Goal: Task Accomplishment & Management: Use online tool/utility

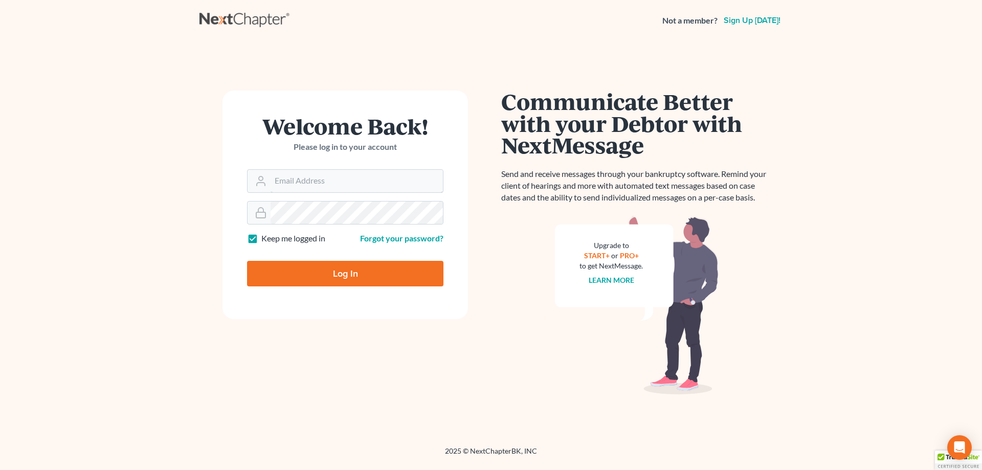
type input "[EMAIL_ADDRESS][DOMAIN_NAME]"
click at [308, 266] on input "Log In" at bounding box center [345, 274] width 196 height 26
type input "Thinking..."
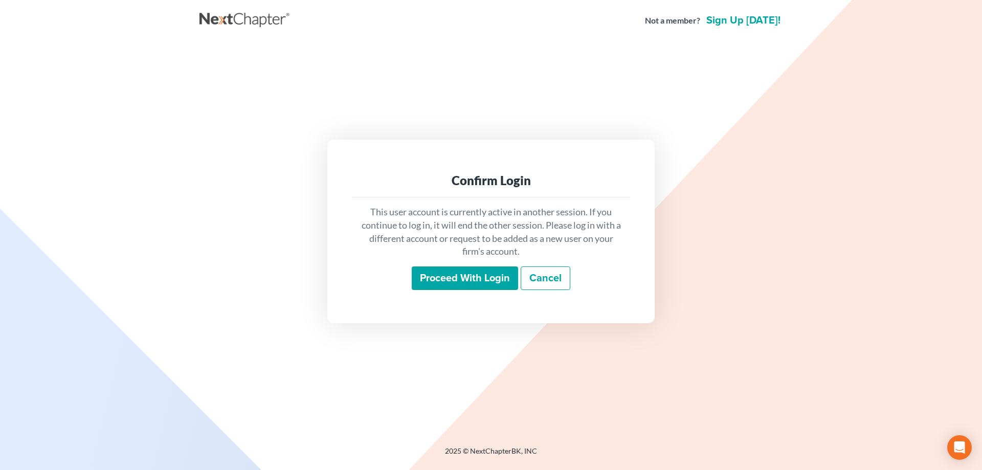
click at [452, 283] on input "Proceed with login" at bounding box center [465, 278] width 106 height 24
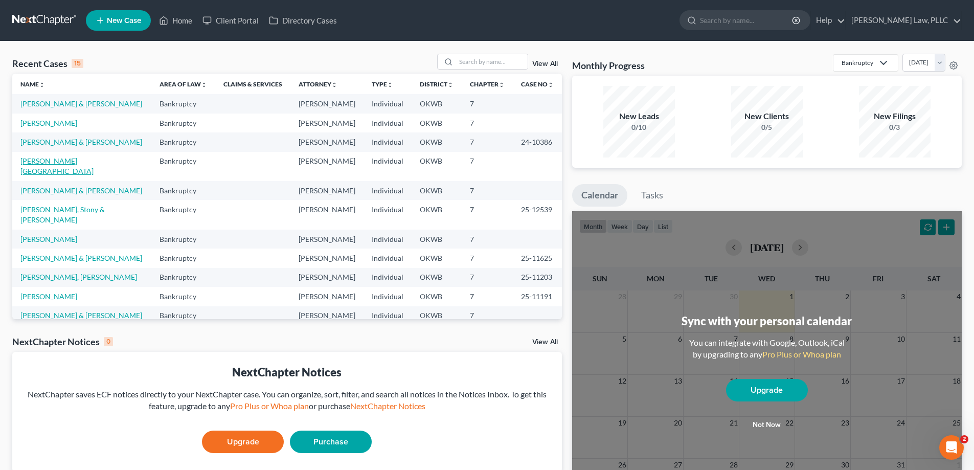
click at [66, 162] on link "Hommertzheim-Bohnet, Ashlee" at bounding box center [56, 165] width 73 height 19
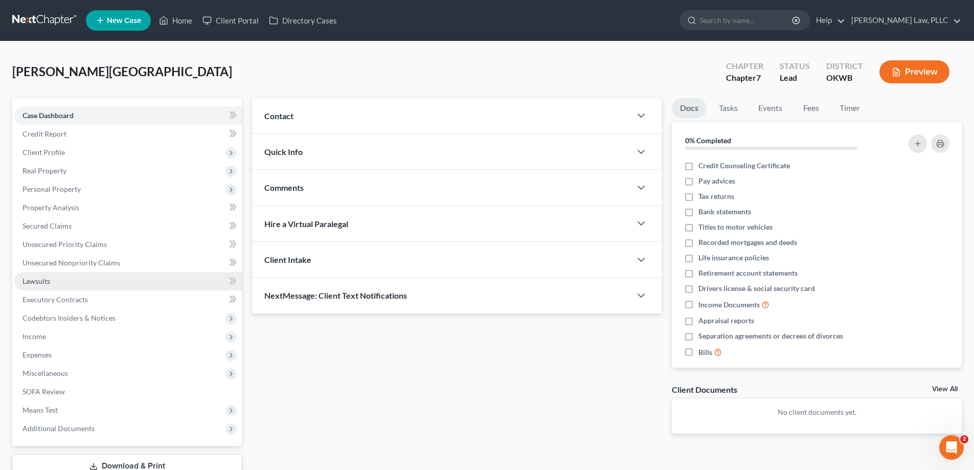
click at [85, 275] on link "Lawsuits" at bounding box center [127, 281] width 227 height 18
